Goal: Information Seeking & Learning: Compare options

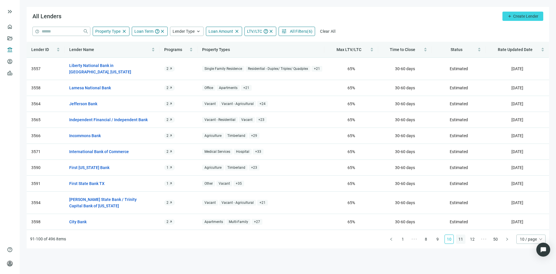
click at [463, 234] on link "11" at bounding box center [460, 238] width 9 height 9
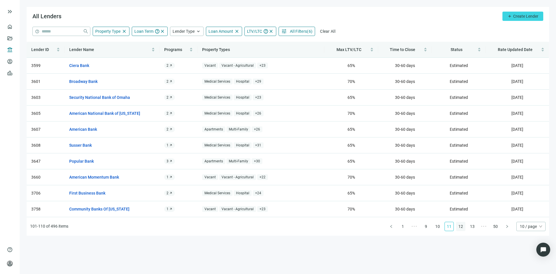
click at [462, 226] on link "12" at bounding box center [460, 226] width 9 height 9
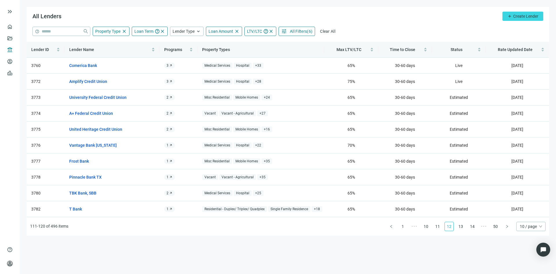
click at [291, 31] on span "All Filters" at bounding box center [298, 31] width 17 height 5
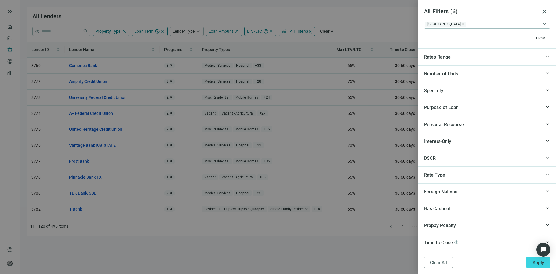
scroll to position [552, 0]
click at [531, 125] on div "Personal Recourse" at bounding box center [483, 123] width 118 height 7
click at [543, 264] on span "Apply" at bounding box center [538, 262] width 12 height 6
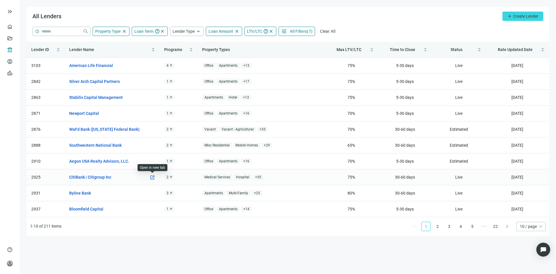
click at [152, 179] on span "open_in_new" at bounding box center [152, 177] width 5 height 5
click at [450, 226] on link "3" at bounding box center [449, 226] width 9 height 9
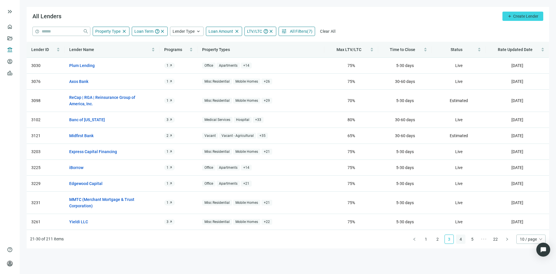
click at [461, 239] on link "4" at bounding box center [460, 238] width 9 height 9
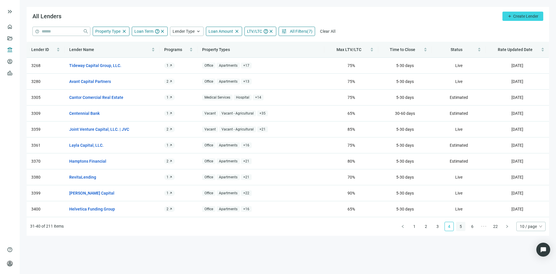
click at [462, 226] on link "5" at bounding box center [460, 226] width 9 height 9
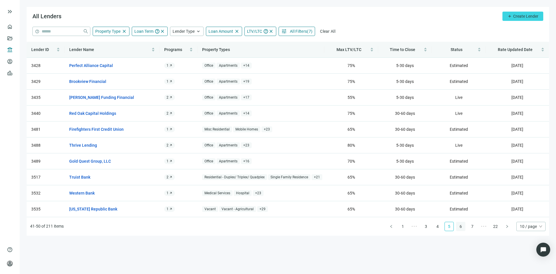
click at [462, 227] on link "6" at bounding box center [460, 226] width 9 height 9
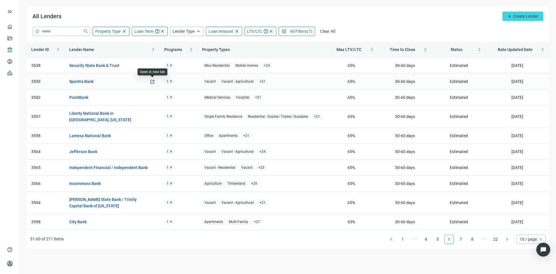
click at [150, 82] on span "open_in_new" at bounding box center [152, 81] width 5 height 5
click at [151, 165] on span "open_in_new" at bounding box center [152, 167] width 5 height 5
click at [152, 181] on span "open_in_new" at bounding box center [152, 183] width 5 height 5
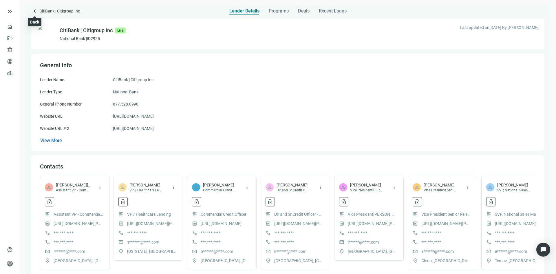
click at [35, 14] on span "keyboard_arrow_left" at bounding box center [34, 11] width 7 height 7
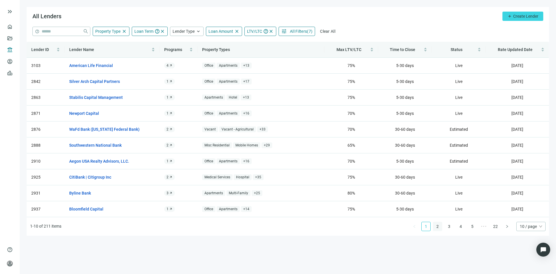
click at [437, 228] on link "2" at bounding box center [437, 226] width 9 height 9
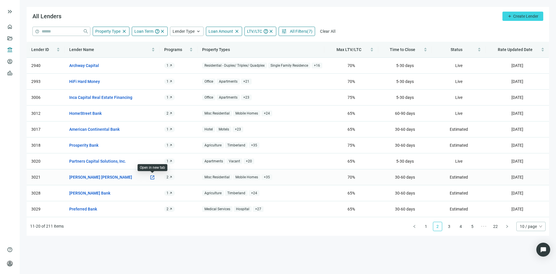
click at [153, 177] on span "open_in_new" at bounding box center [152, 177] width 5 height 5
click at [446, 224] on link "3" at bounding box center [449, 226] width 9 height 9
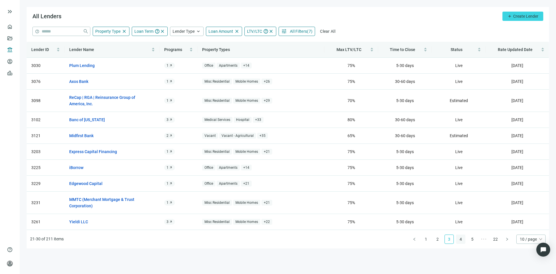
click at [461, 237] on link "4" at bounding box center [460, 238] width 9 height 9
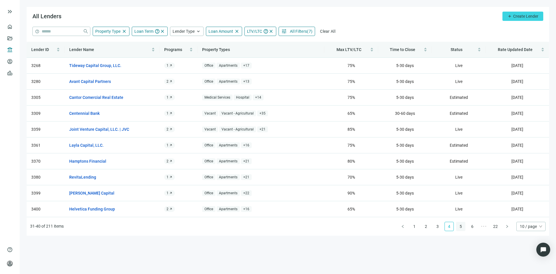
click at [459, 227] on link "5" at bounding box center [460, 226] width 9 height 9
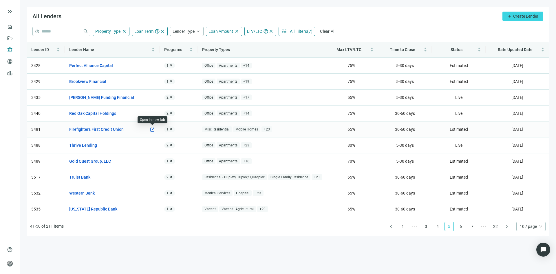
click at [152, 127] on span "open_in_new" at bounding box center [152, 129] width 5 height 5
click at [151, 210] on span "open_in_new" at bounding box center [152, 208] width 5 height 5
click at [153, 209] on span "open_in_new" at bounding box center [152, 208] width 5 height 5
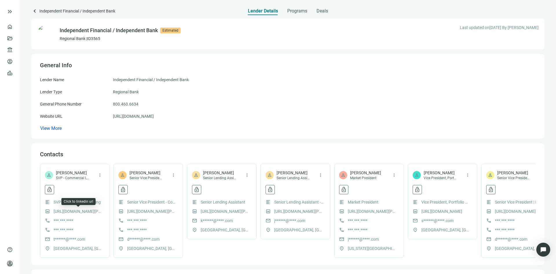
click at [78, 211] on link "[URL][DOMAIN_NAME][PERSON_NAME]" at bounding box center [78, 211] width 49 height 6
click at [500, 210] on link "[URL][DOMAIN_NAME][PERSON_NAME]" at bounding box center [519, 211] width 49 height 6
